Goal: Transaction & Acquisition: Purchase product/service

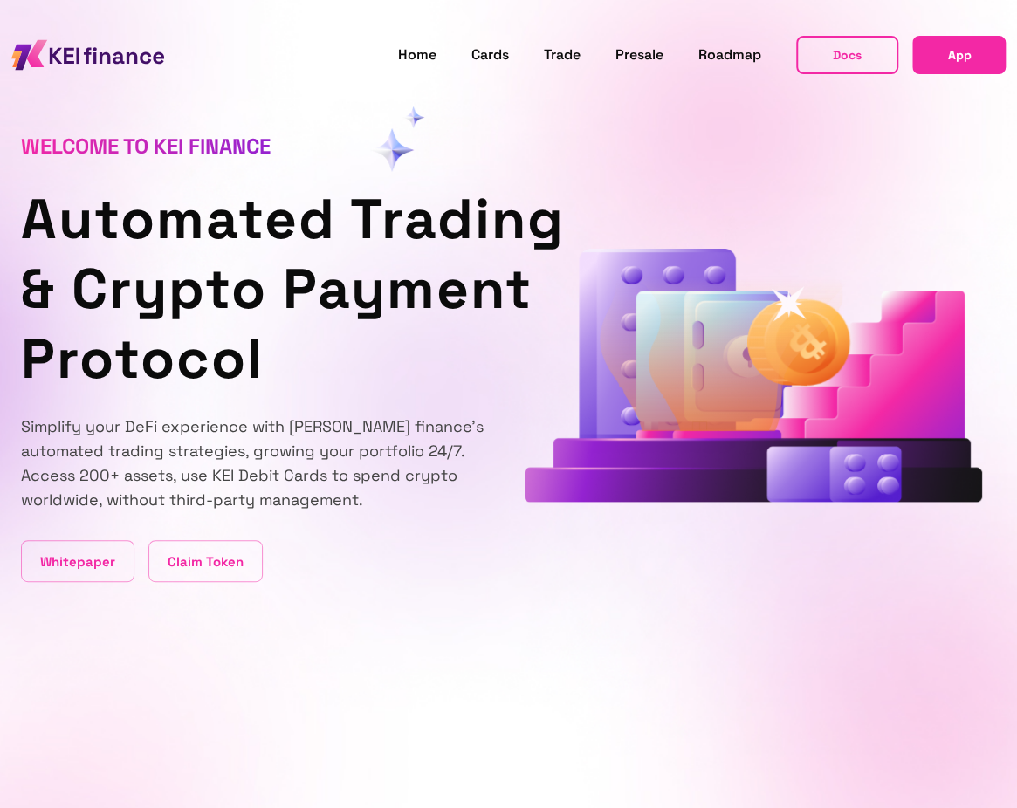
click at [981, 62] on link "App" at bounding box center [958, 55] width 93 height 38
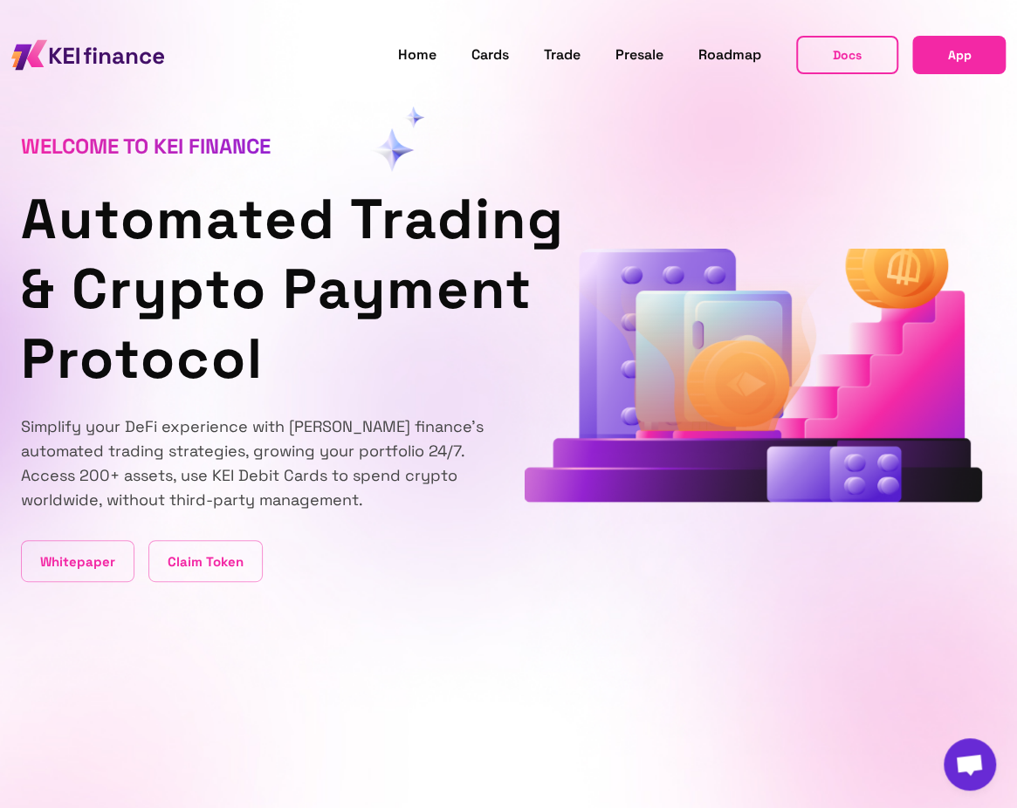
click at [961, 66] on link "App" at bounding box center [958, 55] width 93 height 38
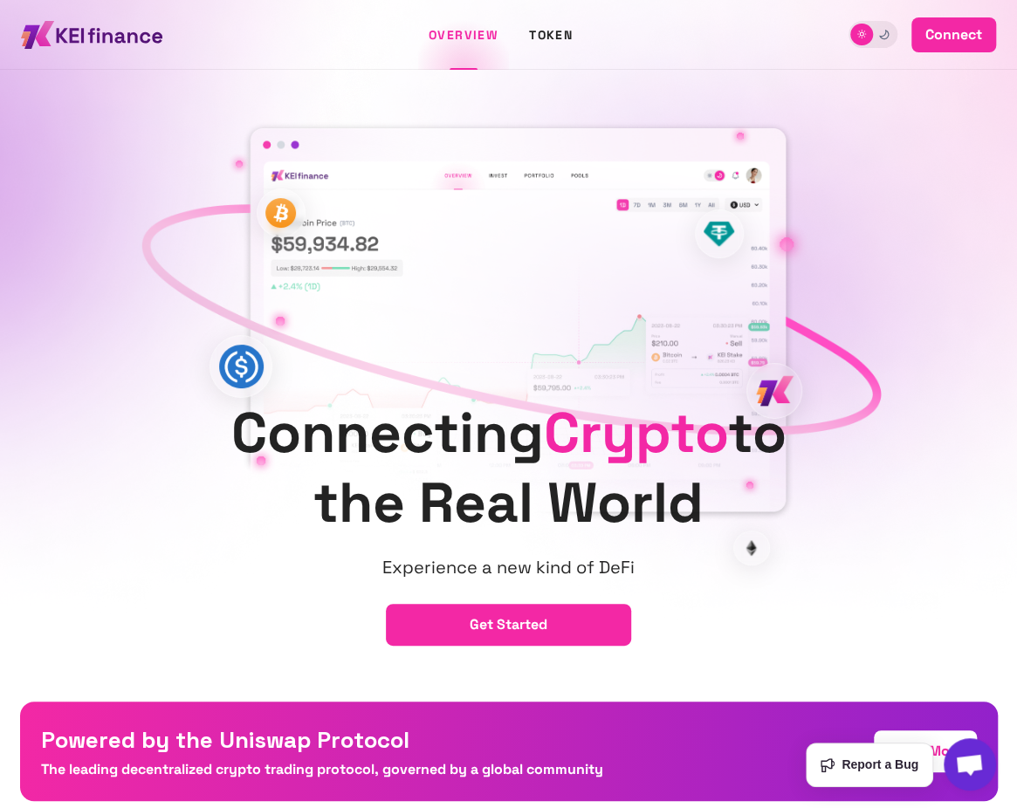
click at [948, 38] on button "connect" at bounding box center [954, 34] width 85 height 35
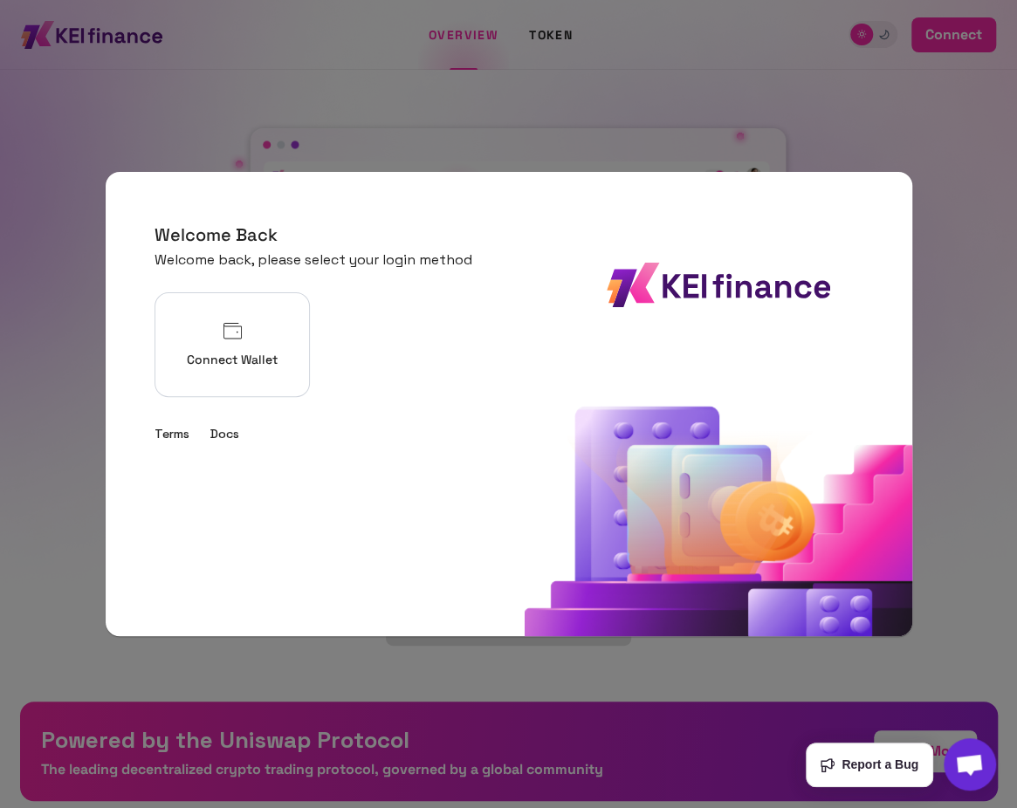
click at [278, 360] on p "Connect Wallet" at bounding box center [232, 360] width 91 height 18
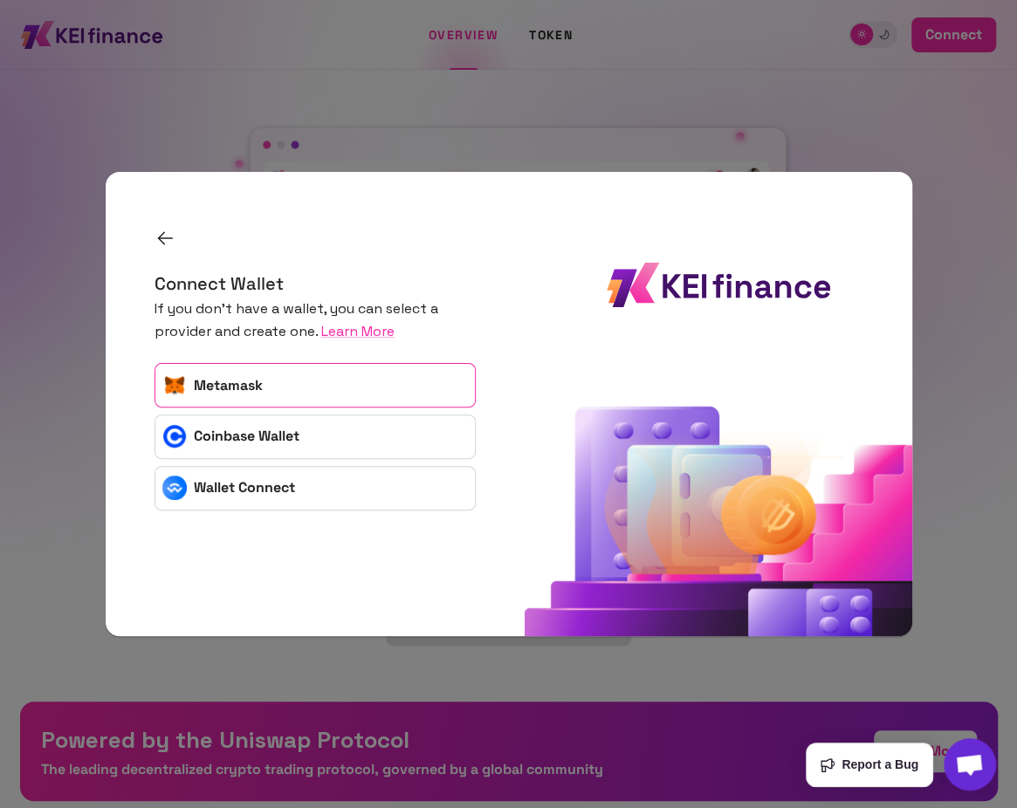
click at [408, 395] on button "Metamask" at bounding box center [315, 385] width 321 height 45
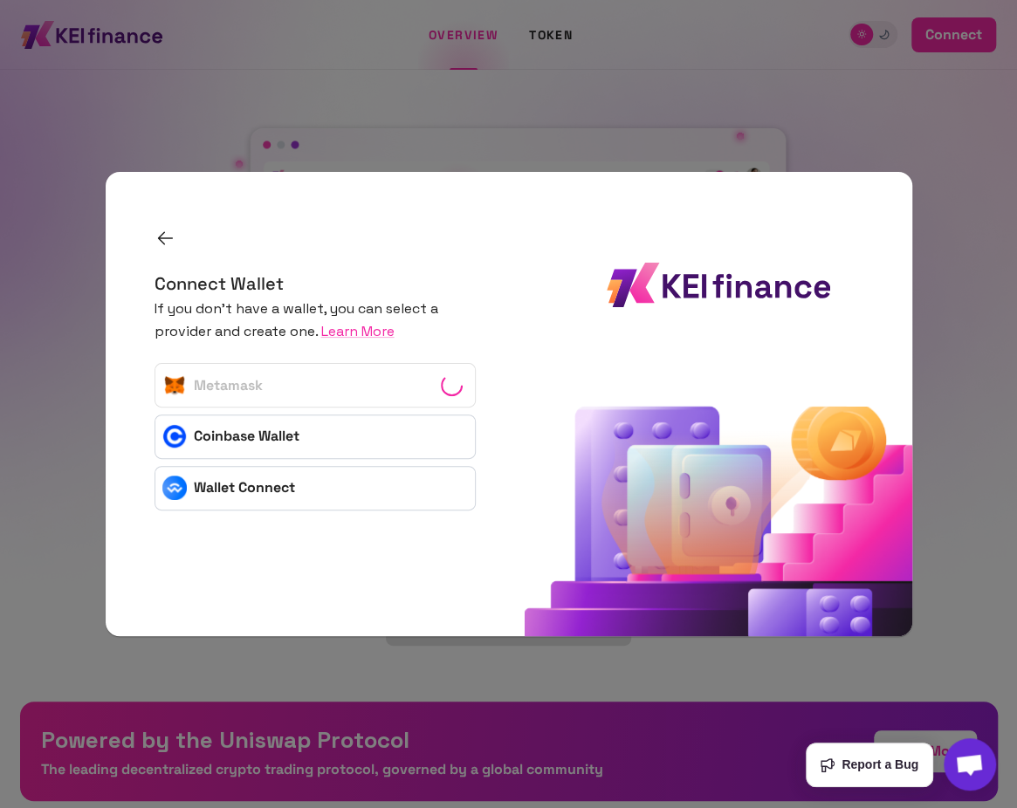
click at [943, 537] on div at bounding box center [508, 404] width 1017 height 808
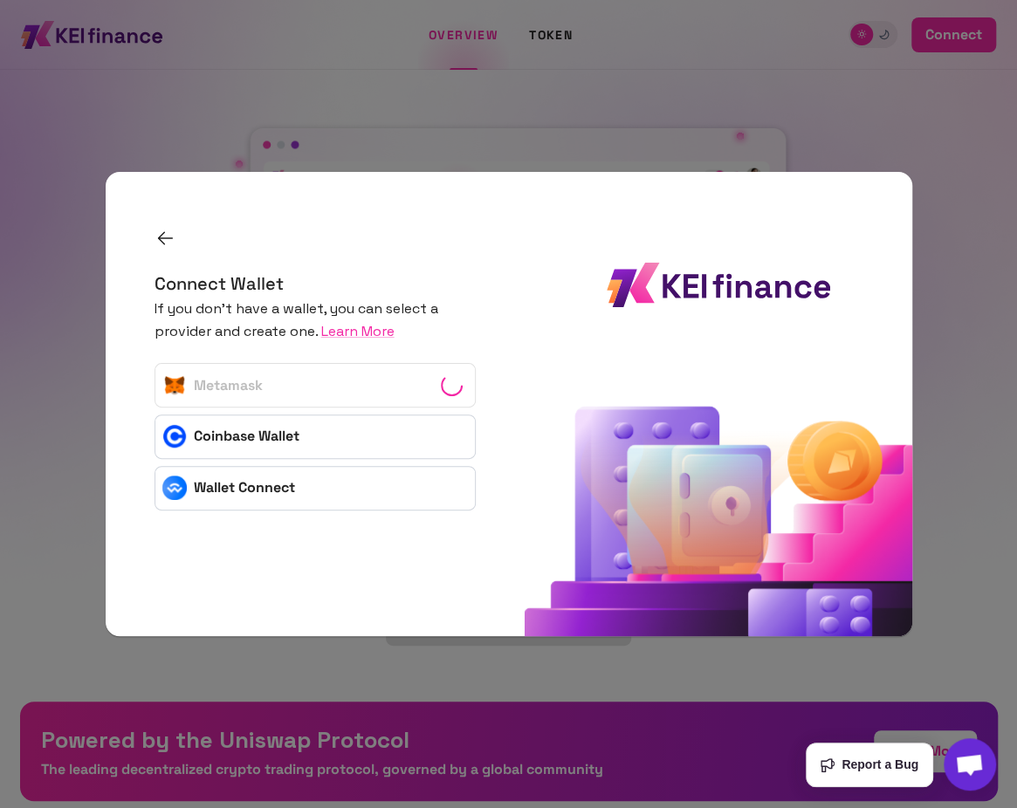
click at [943, 537] on div at bounding box center [508, 404] width 1017 height 808
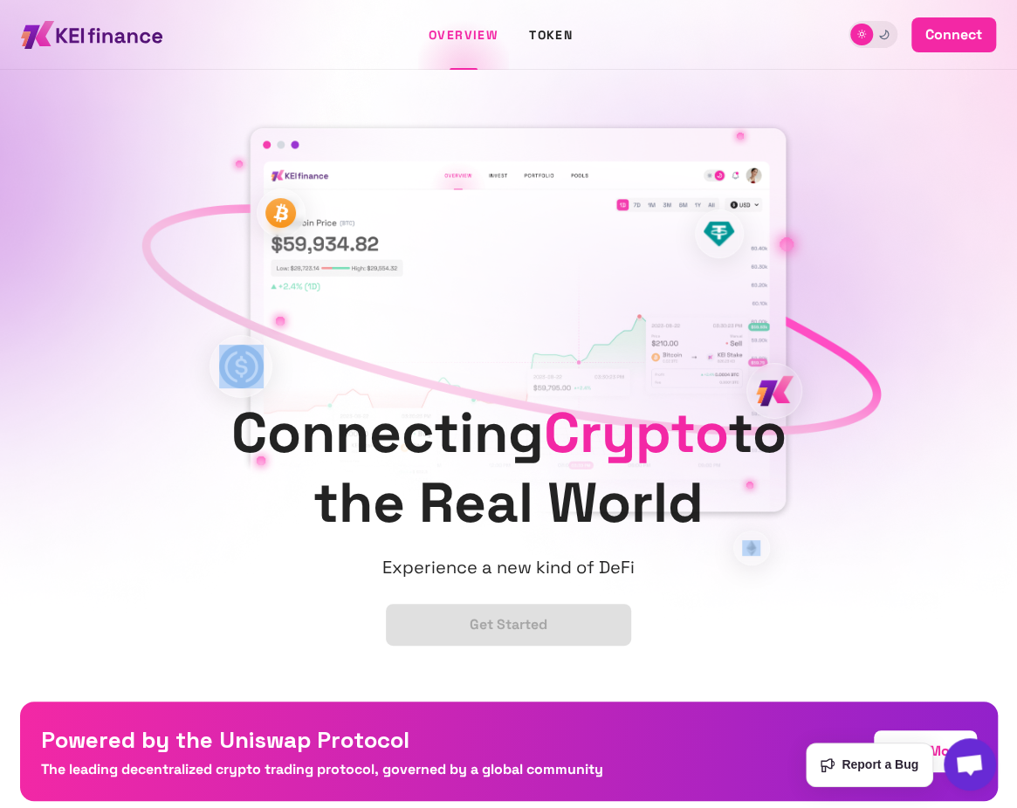
click at [943, 537] on div "Connecting Crypto to the Real World Experience a new kind of DeFi get started" at bounding box center [508, 351] width 1017 height 702
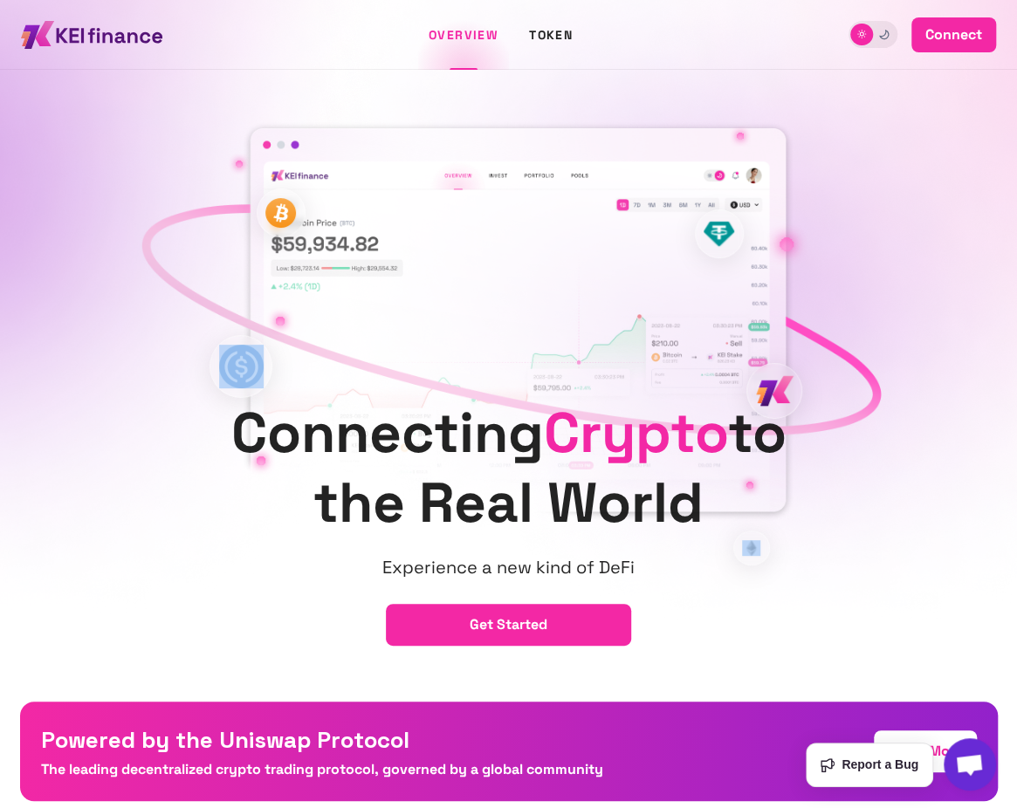
click at [932, 39] on button "connect" at bounding box center [954, 34] width 85 height 35
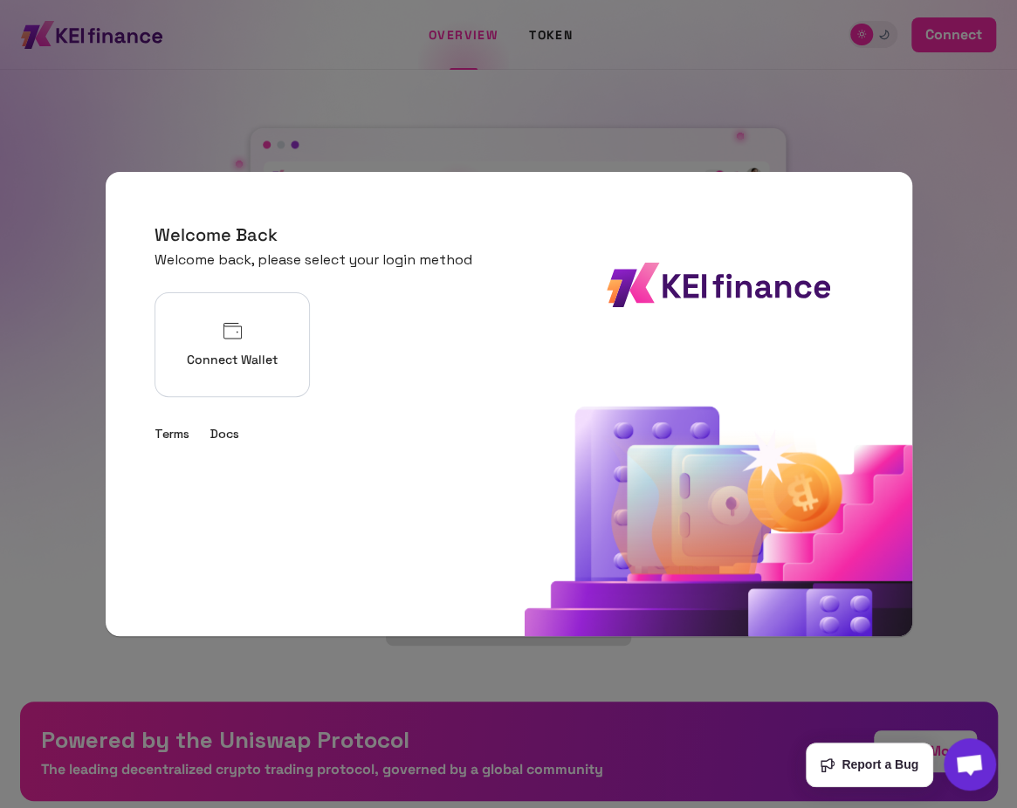
click at [265, 346] on button "Connect Wallet" at bounding box center [232, 344] width 155 height 105
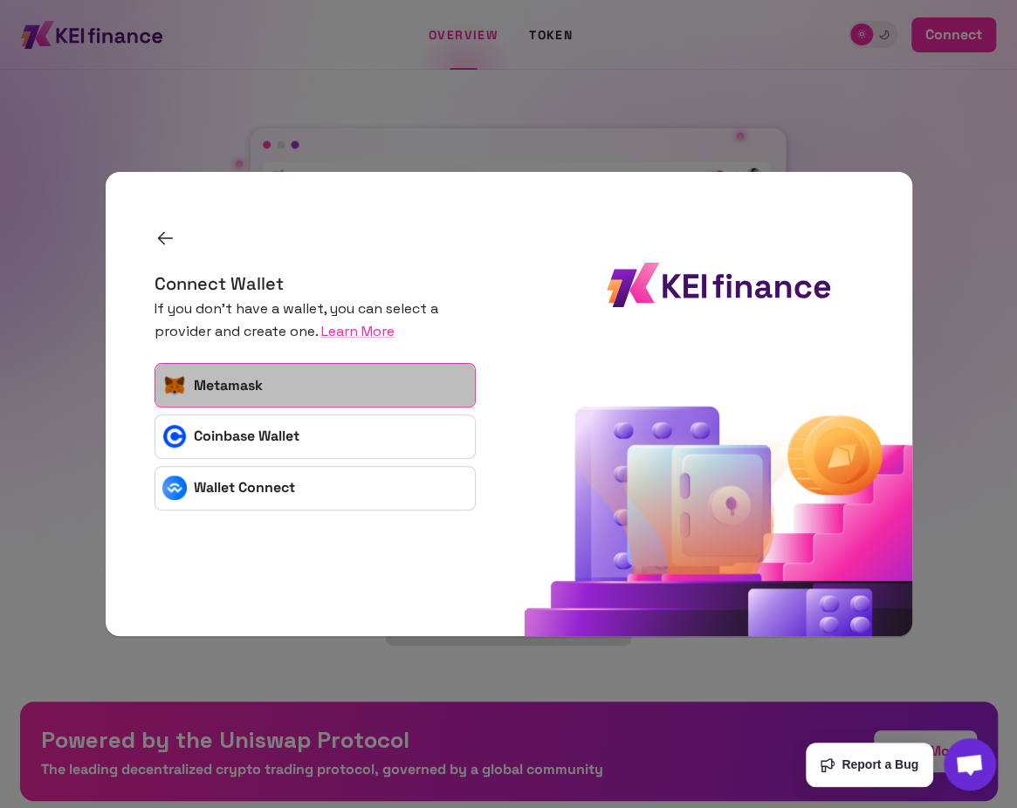
click at [290, 384] on button "Metamask" at bounding box center [315, 385] width 321 height 45
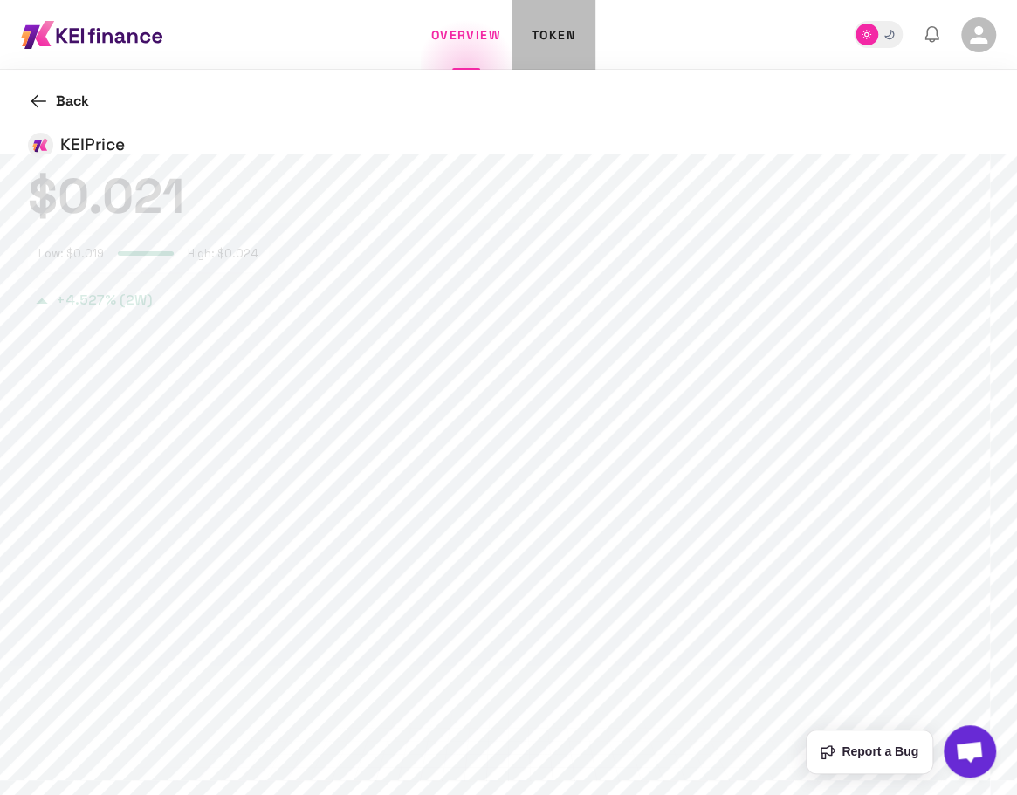
click at [552, 34] on button "token" at bounding box center [554, 35] width 84 height 70
click at [986, 38] on icon at bounding box center [979, 35] width 26 height 26
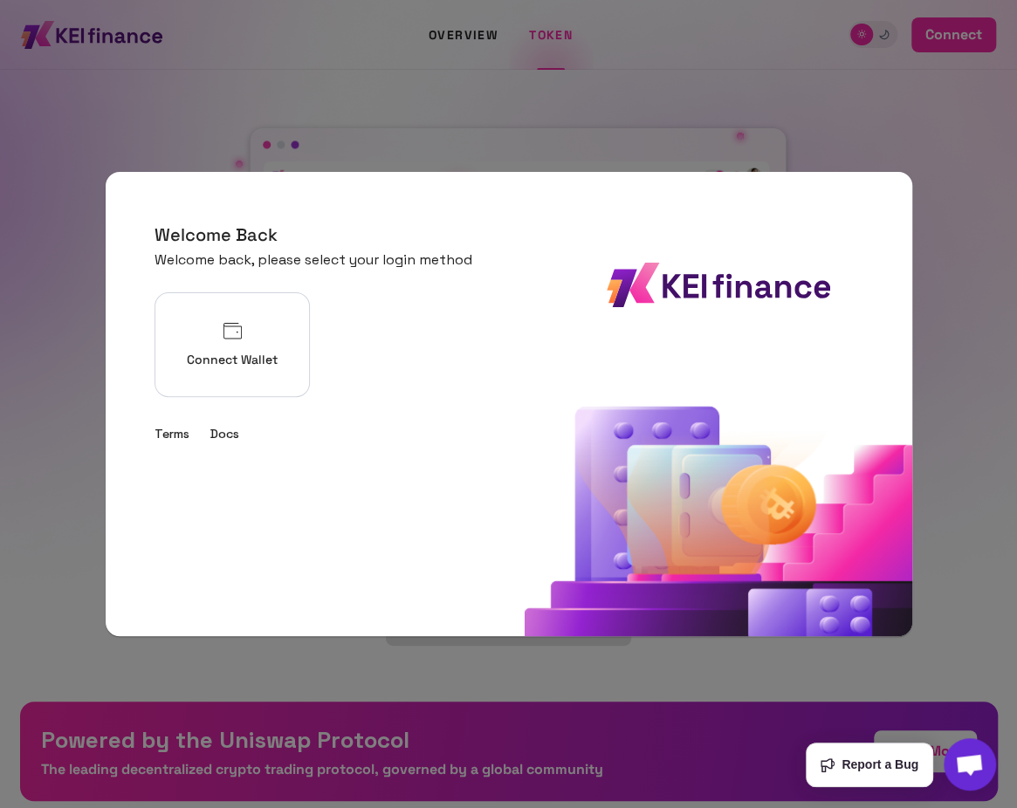
click at [800, 127] on div at bounding box center [508, 404] width 1017 height 808
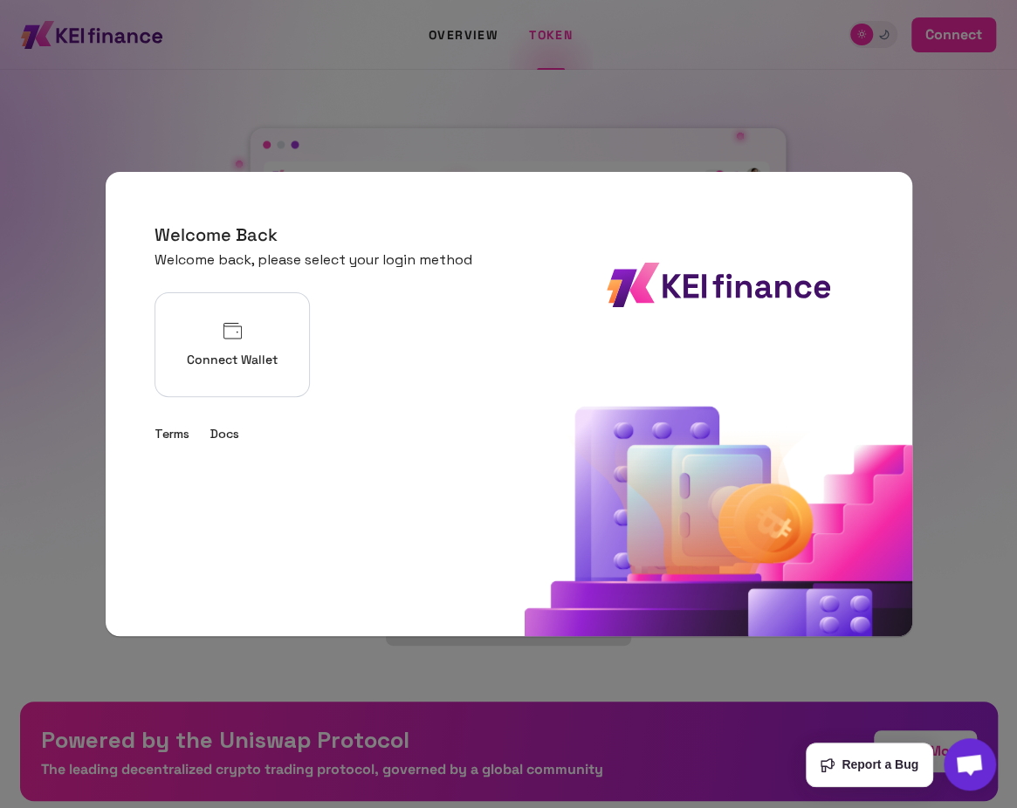
click at [800, 127] on div at bounding box center [508, 404] width 1017 height 808
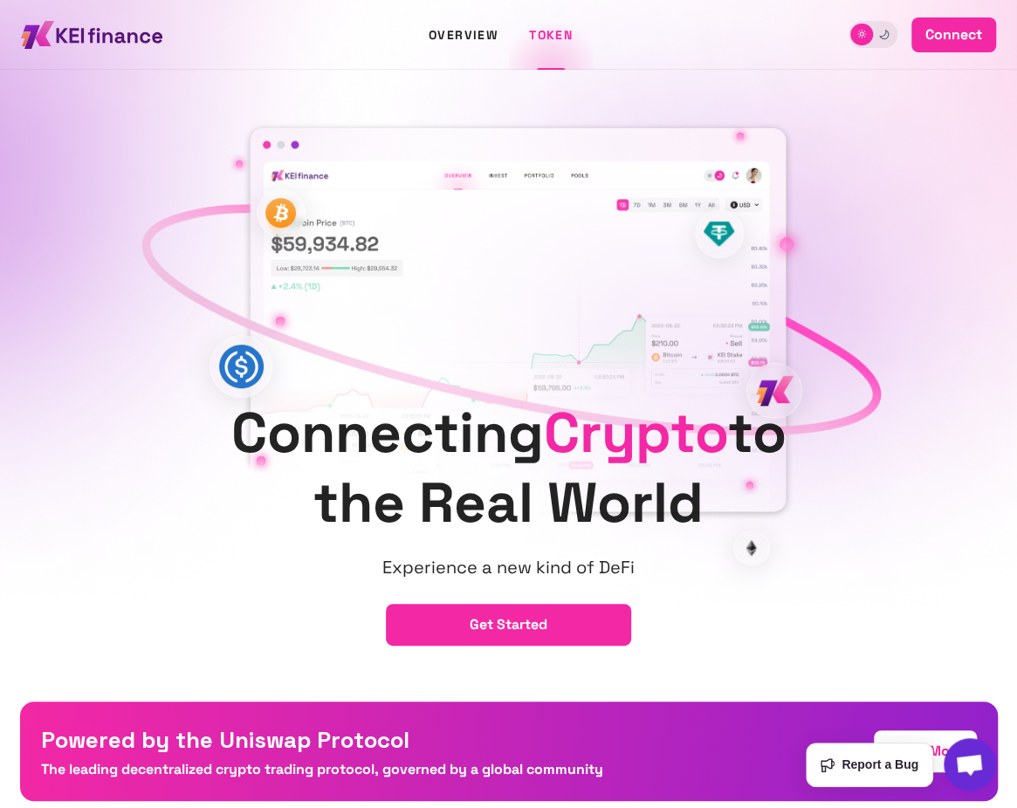
click at [270, 350] on div at bounding box center [241, 366] width 63 height 63
click at [922, 48] on button "connect" at bounding box center [954, 34] width 85 height 35
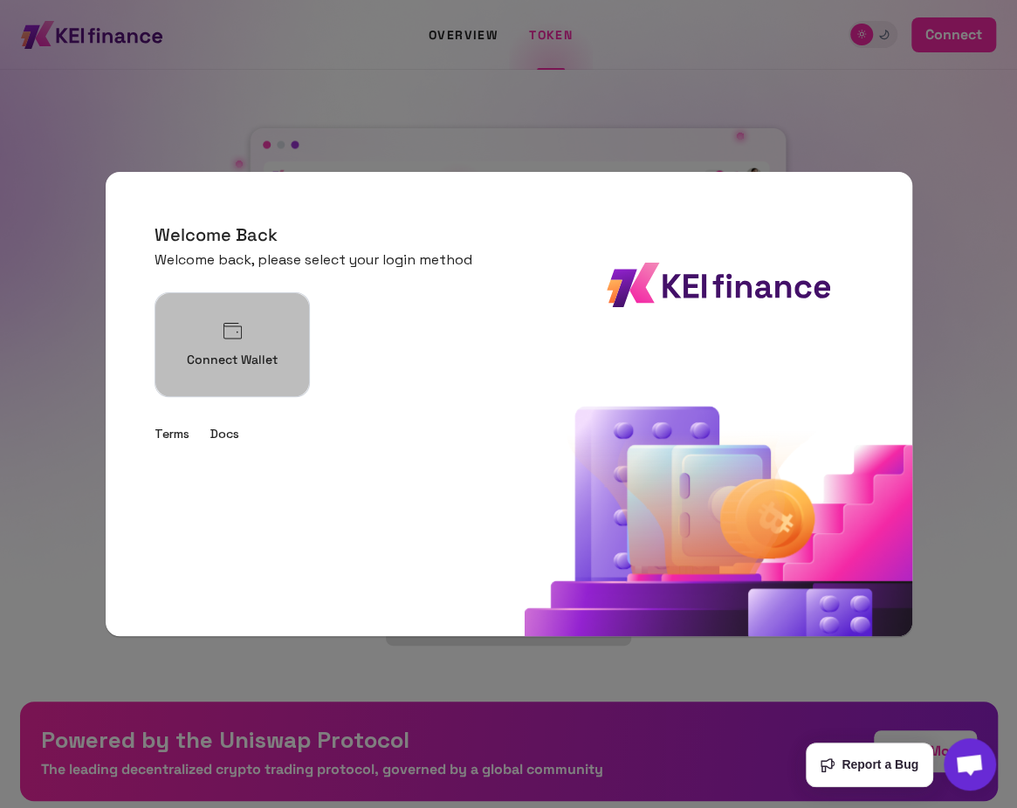
click at [251, 340] on button "Connect Wallet" at bounding box center [232, 344] width 155 height 105
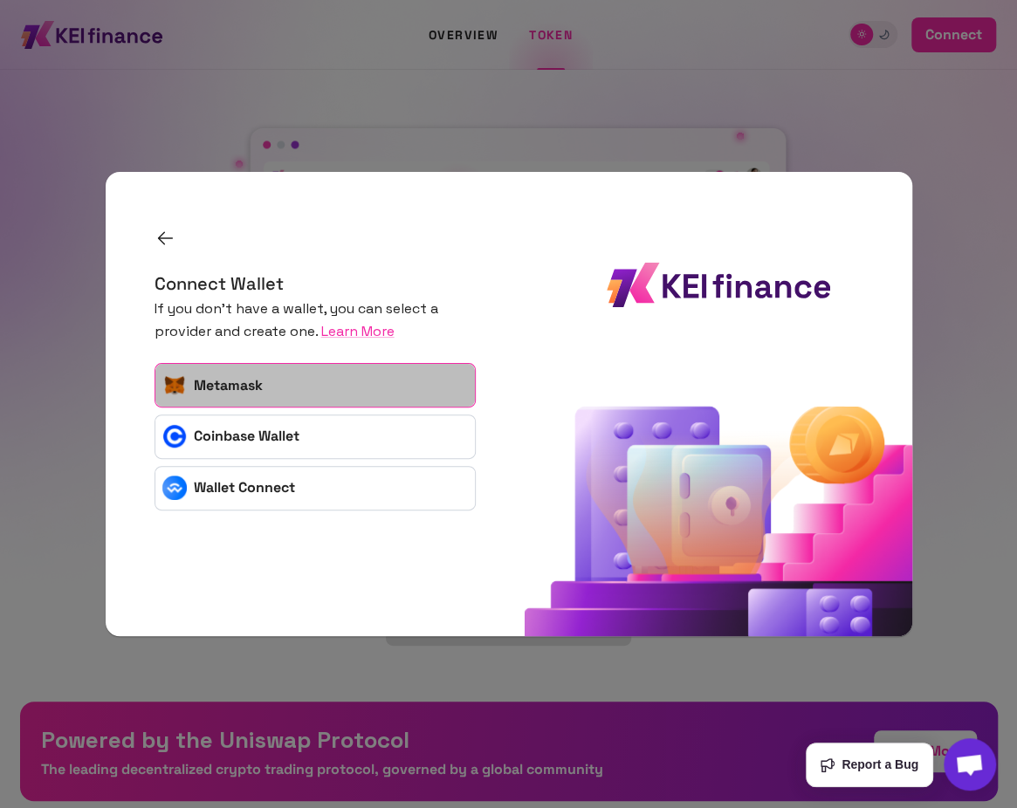
click at [256, 376] on button "Metamask" at bounding box center [315, 385] width 321 height 45
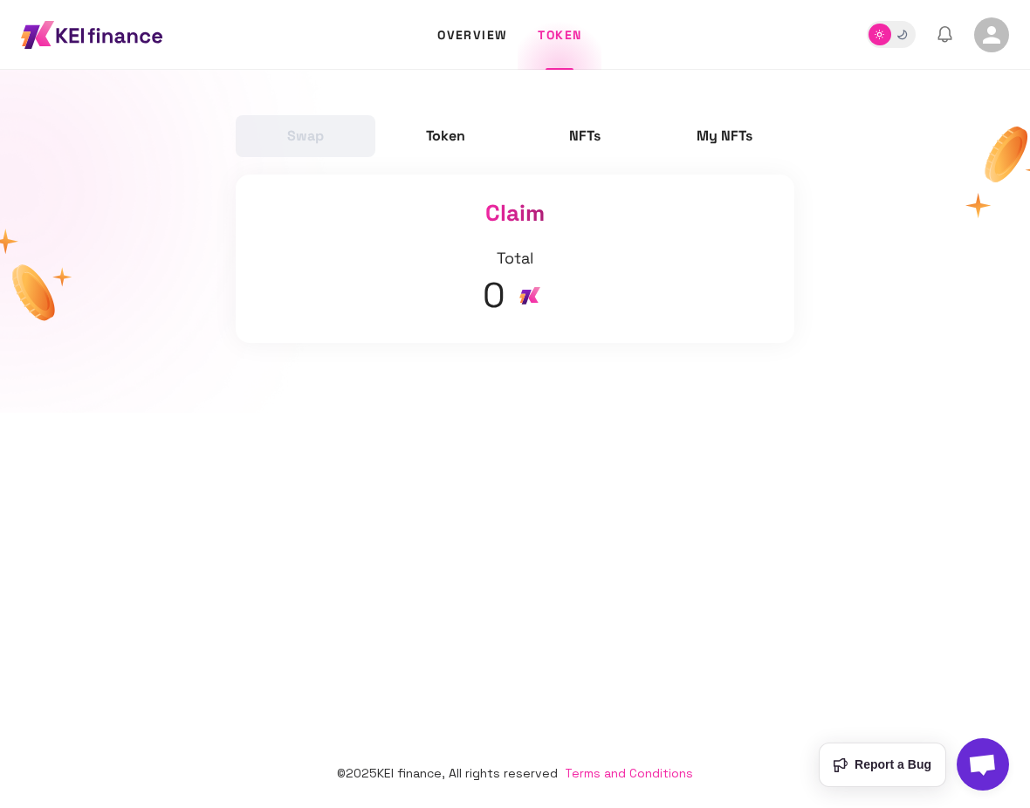
click at [318, 130] on link "Swap" at bounding box center [306, 136] width 140 height 42
click at [561, 148] on link "NFTs" at bounding box center [585, 136] width 140 height 42
